Goal: Find specific fact

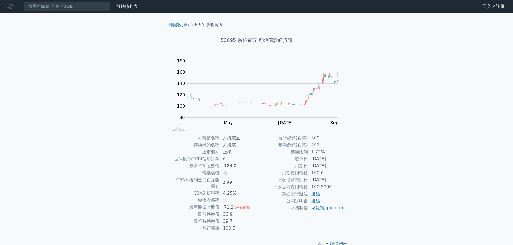
scroll to position [4, 0]
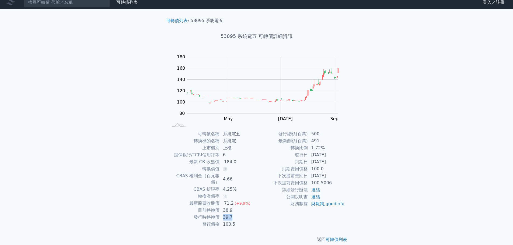
drag, startPoint x: 232, startPoint y: 211, endPoint x: 224, endPoint y: 211, distance: 8.1
click at [224, 214] on td "39.7" at bounding box center [238, 217] width 37 height 7
click at [236, 221] on td "100.5" at bounding box center [238, 224] width 37 height 7
drag, startPoint x: 239, startPoint y: 221, endPoint x: 226, endPoint y: 217, distance: 13.8
click at [227, 221] on td "100.5" at bounding box center [238, 224] width 37 height 7
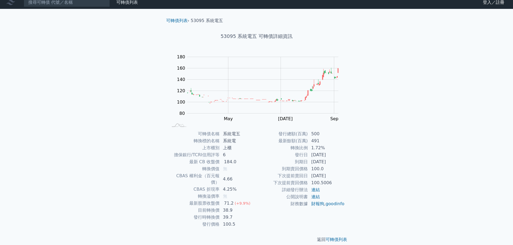
click at [226, 221] on td "100.5" at bounding box center [238, 224] width 37 height 7
drag, startPoint x: 234, startPoint y: 213, endPoint x: 224, endPoint y: 209, distance: 10.7
click at [224, 214] on td "39.7" at bounding box center [238, 217] width 37 height 7
drag, startPoint x: 231, startPoint y: 206, endPoint x: 223, endPoint y: 204, distance: 8.6
click at [223, 207] on td "38.9" at bounding box center [238, 210] width 37 height 7
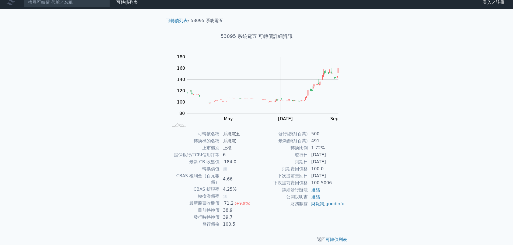
click at [231, 214] on td "39.7" at bounding box center [238, 217] width 37 height 7
